Goal: Task Accomplishment & Management: Complete application form

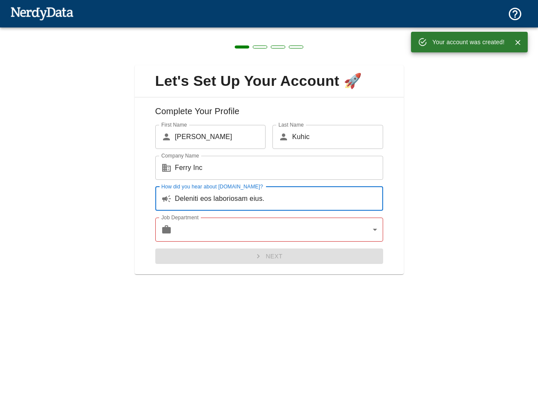
click at [267, 30] on body "Technologies Domains Pricing Products Your account was created! Create a Report…" at bounding box center [269, 15] width 538 height 30
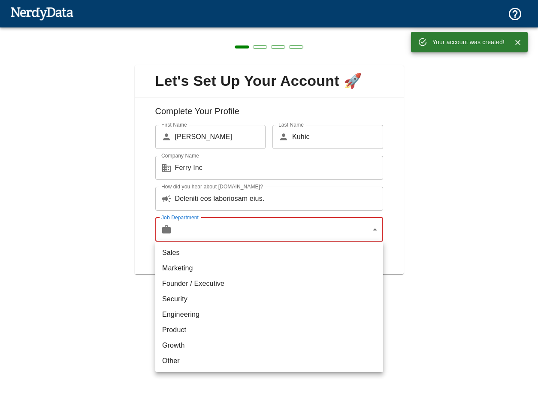
click at [219, 283] on li "Founder / Executive" at bounding box center [269, 283] width 228 height 15
type input "exec"
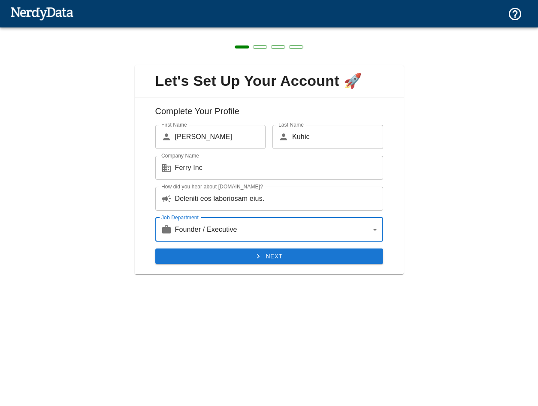
click at [253, 253] on button "Next" at bounding box center [269, 256] width 228 height 16
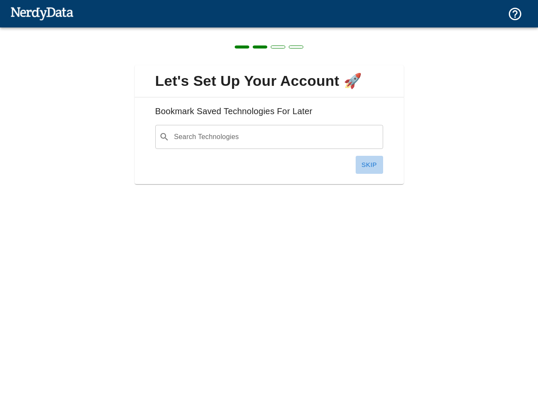
click at [369, 165] on button "Skip" at bounding box center [368, 165] width 27 height 18
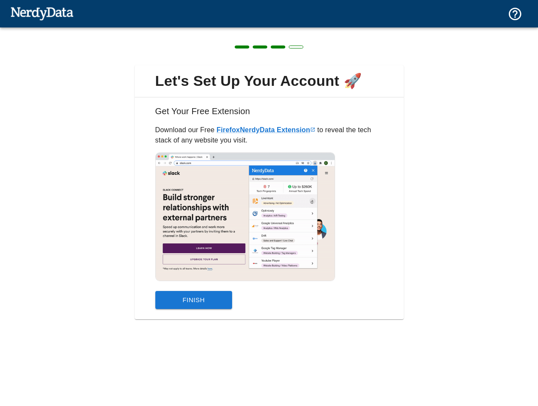
drag, startPoint x: 411, startPoint y: 223, endPoint x: 295, endPoint y: 260, distance: 122.2
click at [431, 108] on div "Let's Set Up Your Account 🚀 Get Your Free Extension Download our Free Firefox N…" at bounding box center [269, 186] width 538 height 319
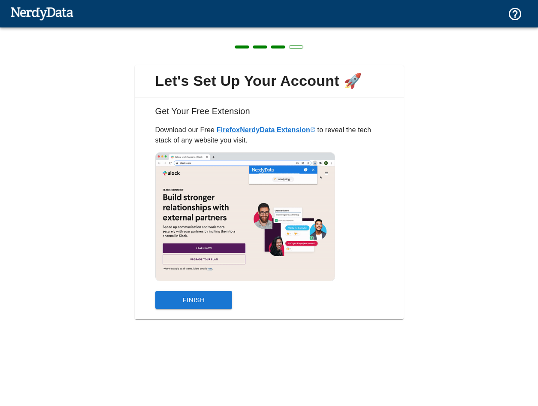
click at [195, 299] on button "Finish" at bounding box center [193, 300] width 77 height 18
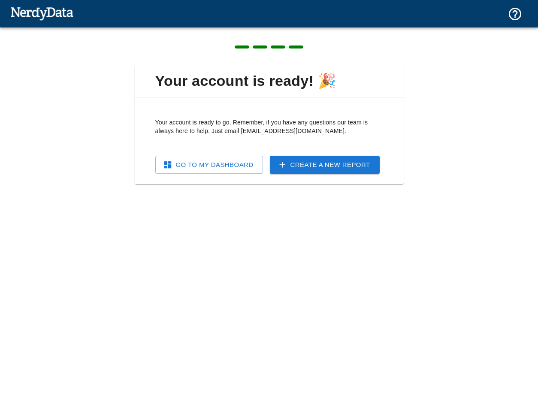
click at [221, 171] on link "Go To My Dashboard" at bounding box center [209, 165] width 108 height 18
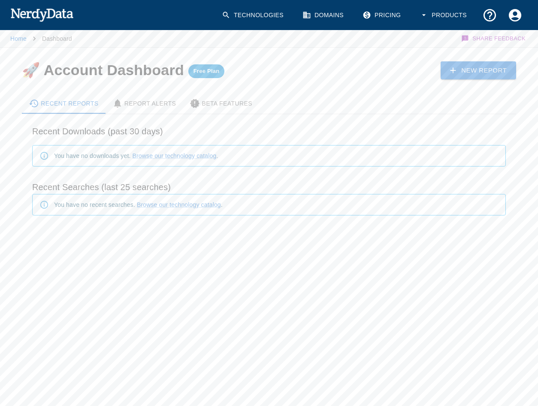
click at [193, 274] on html "Technologies Domains Pricing Products Home Dashboard Share Feedback 🚀 Account D…" at bounding box center [269, 137] width 538 height 274
